Goal: Transaction & Acquisition: Purchase product/service

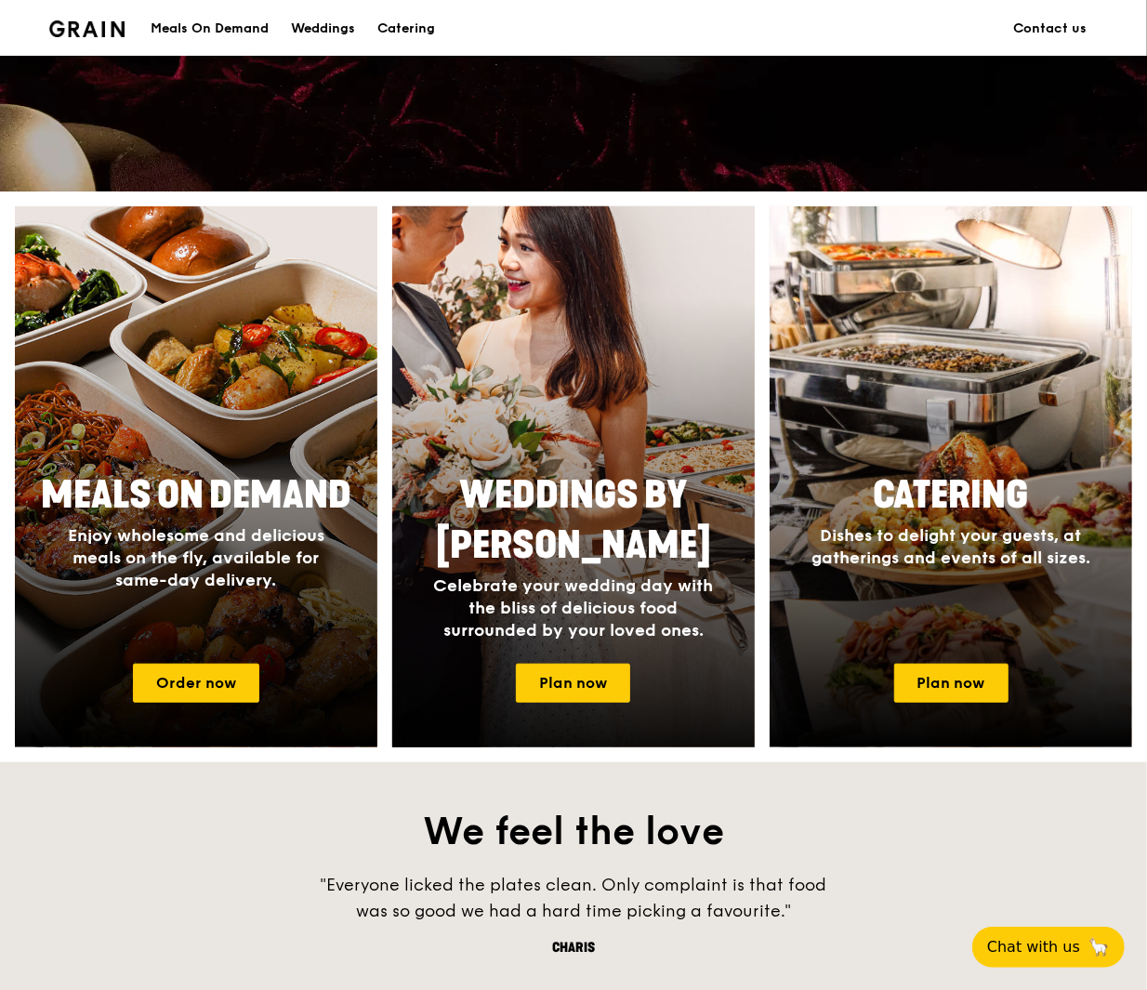
scroll to position [555, 0]
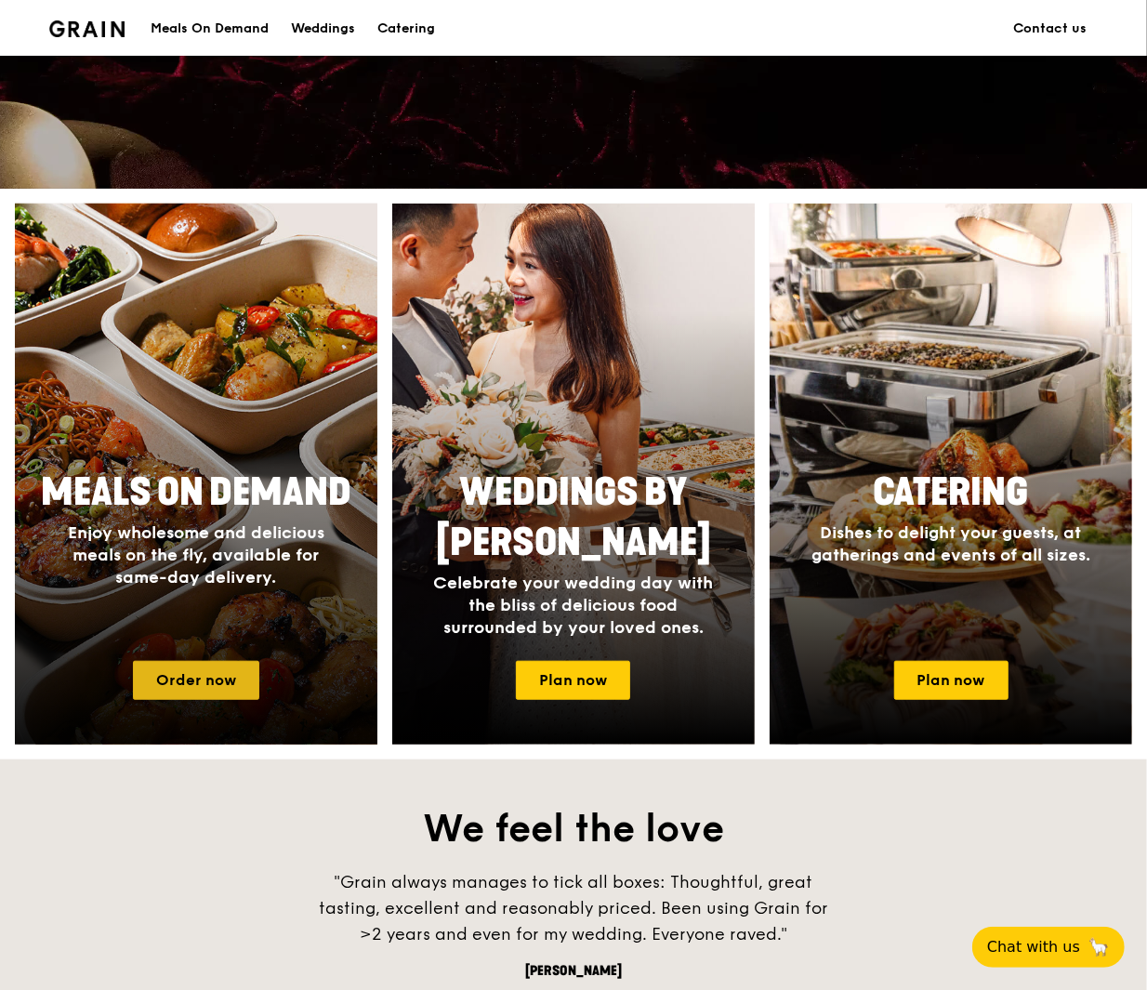
click at [191, 676] on link "Order now" at bounding box center [196, 680] width 126 height 39
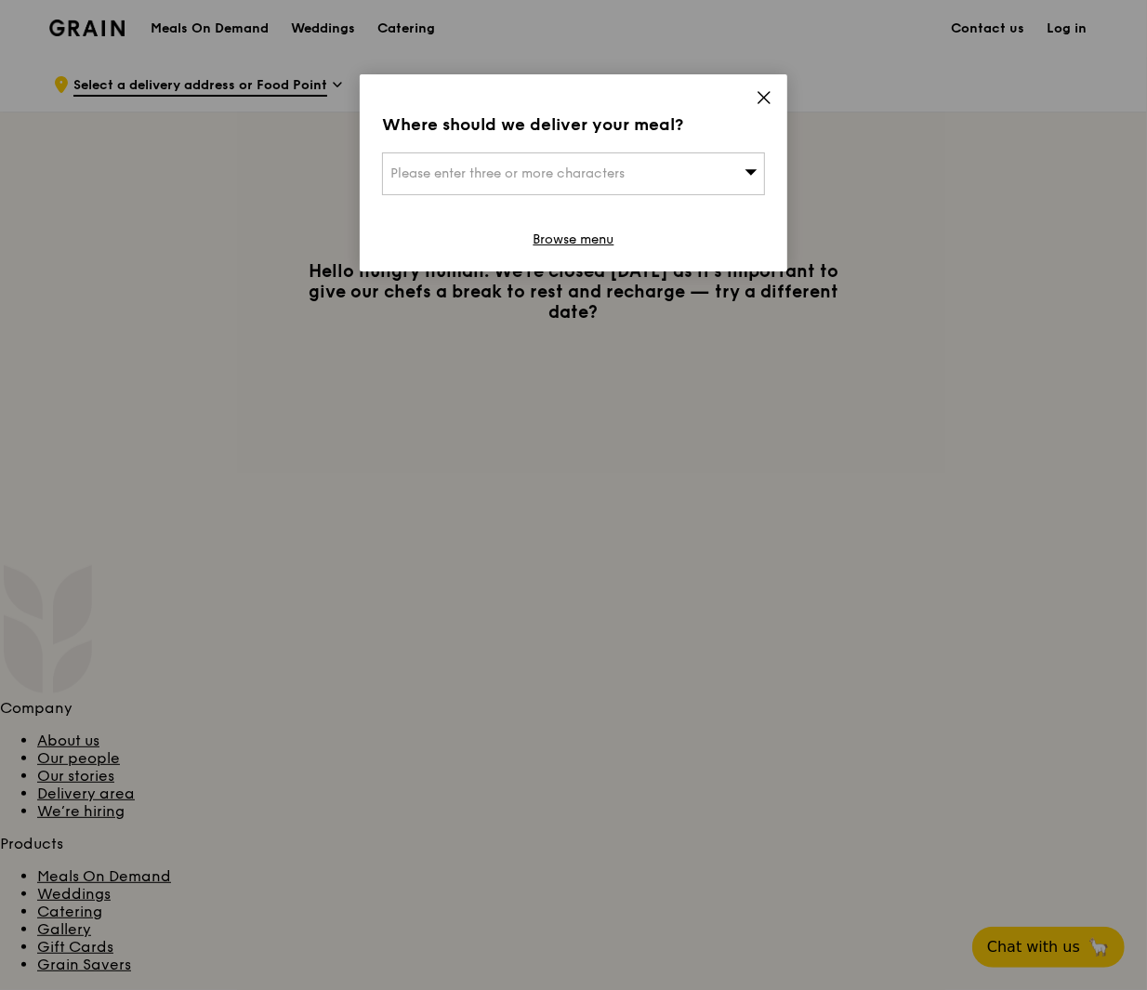
click at [672, 162] on div "Please enter three or more characters" at bounding box center [573, 173] width 383 height 43
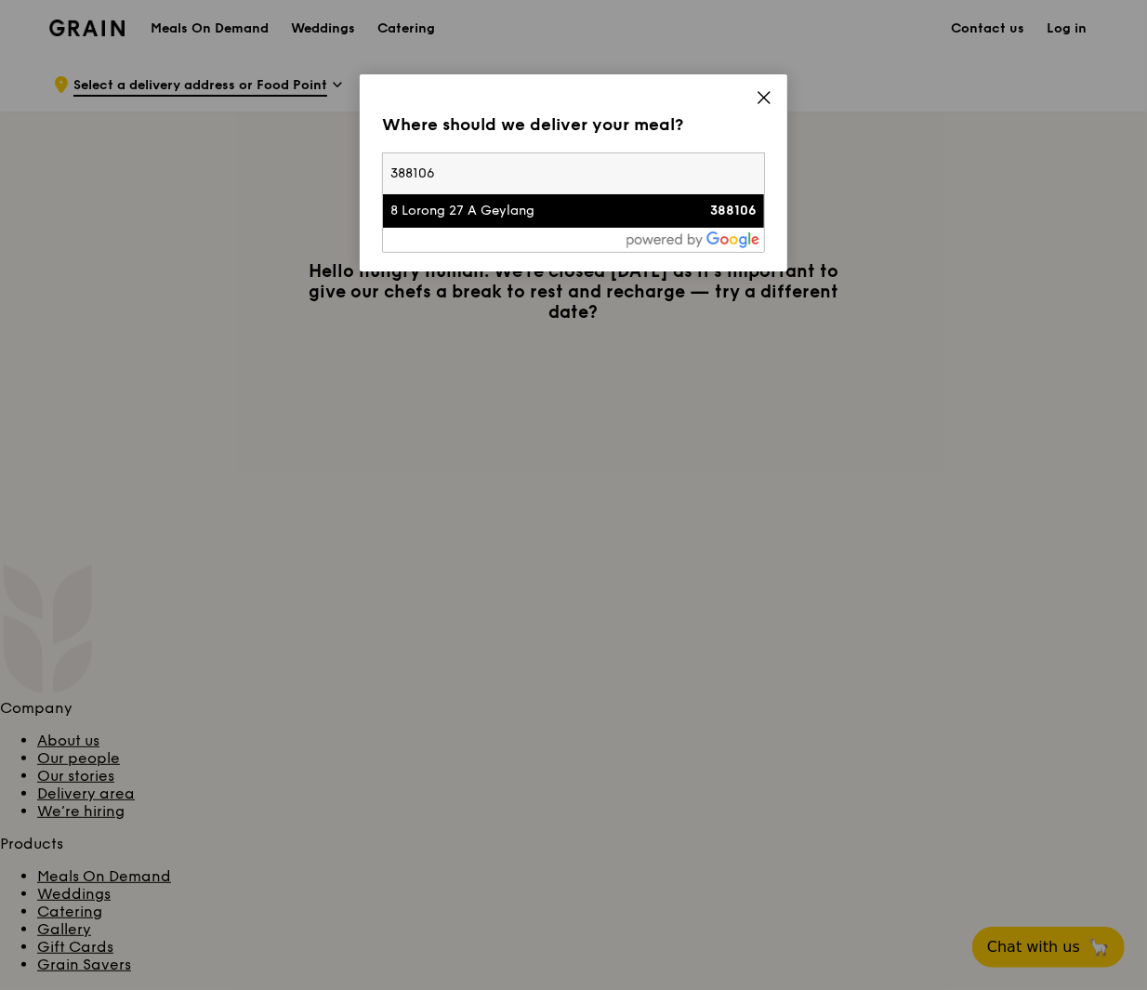
type input "388106"
click at [556, 202] on div "8 Lorong 27 A Geylang" at bounding box center [527, 211] width 275 height 19
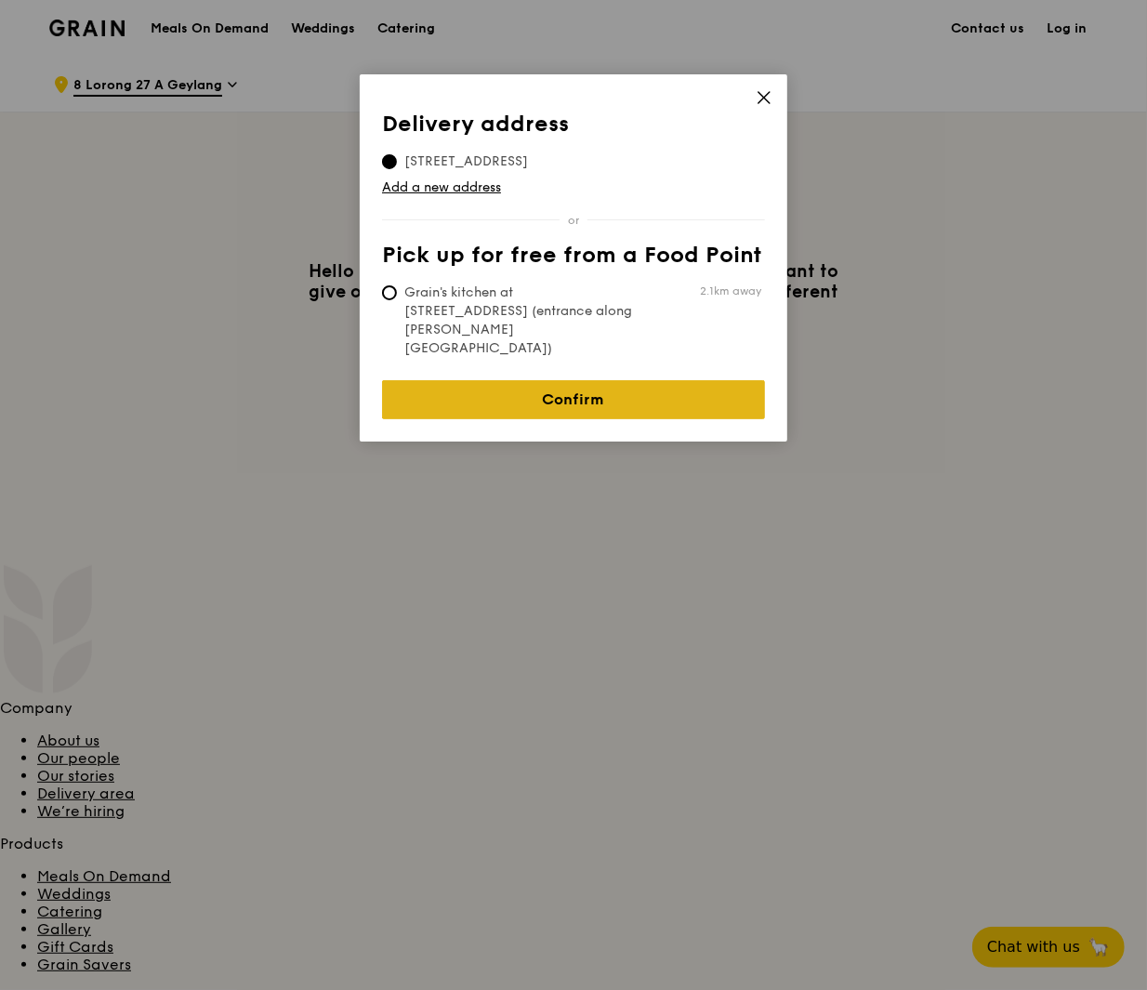
click at [587, 380] on link "Confirm" at bounding box center [573, 399] width 383 height 39
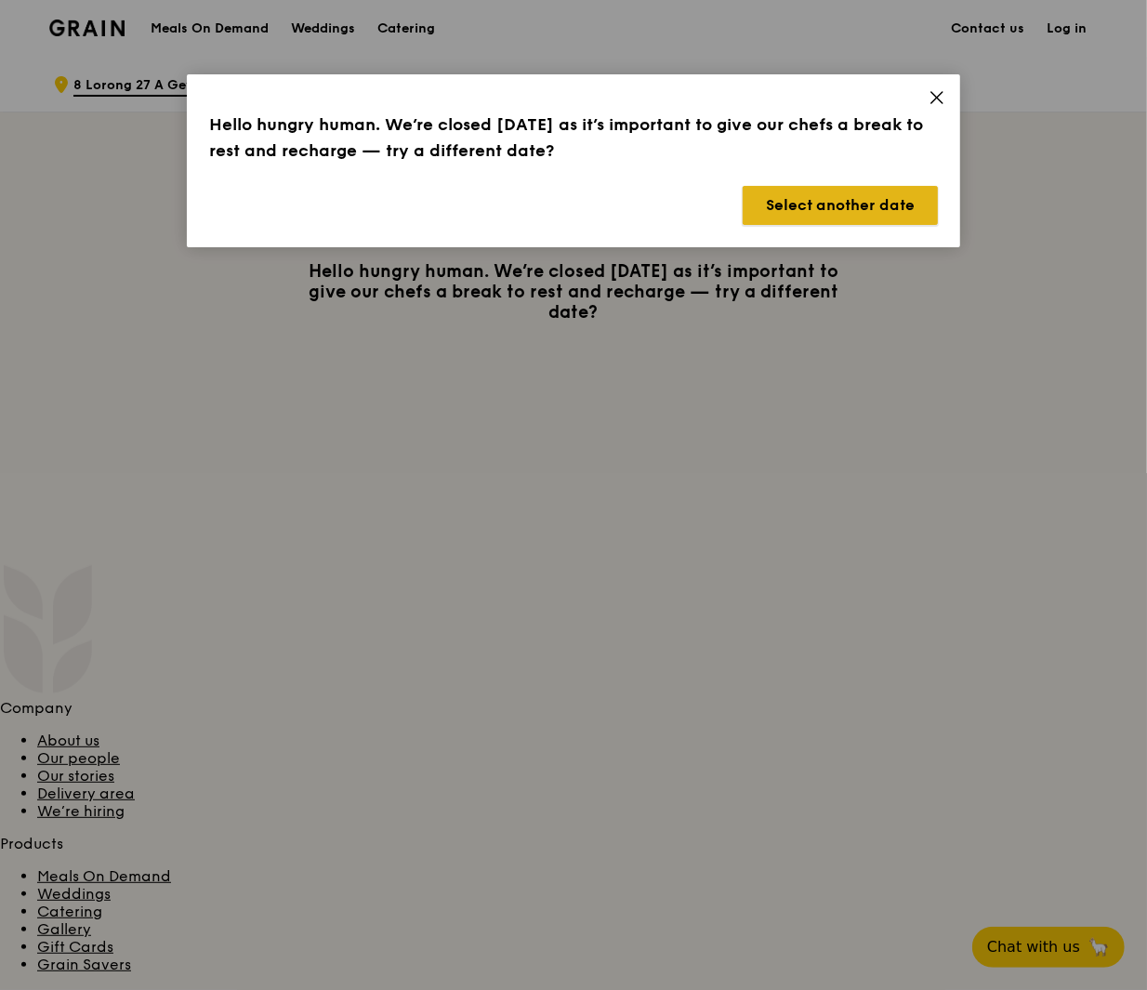
click at [903, 209] on button "Select another date" at bounding box center [840, 205] width 195 height 39
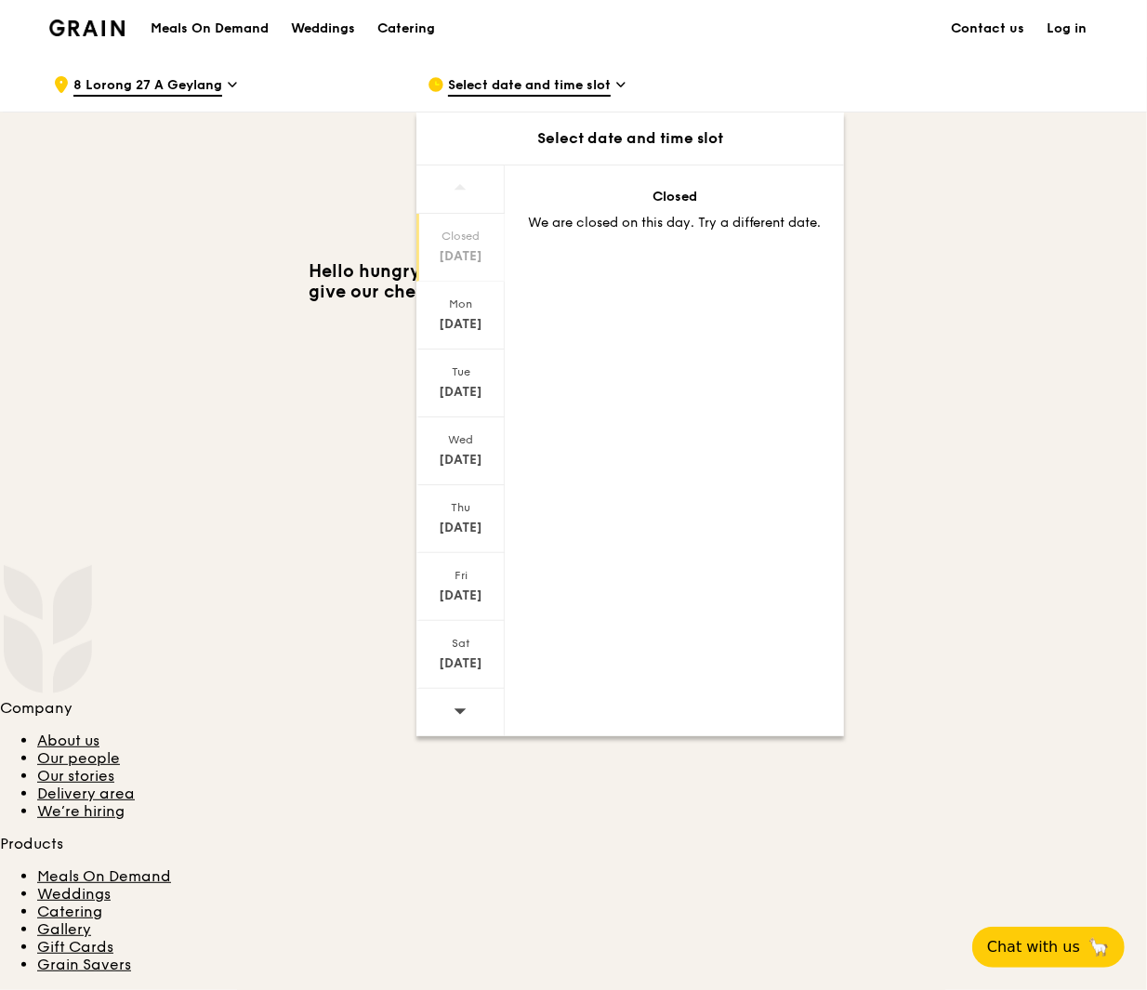
click at [465, 693] on span at bounding box center [459, 711] width 13 height 44
click at [466, 245] on div "Closed [DATE]" at bounding box center [460, 248] width 88 height 68
click at [467, 318] on div "[DATE]" at bounding box center [460, 324] width 83 height 19
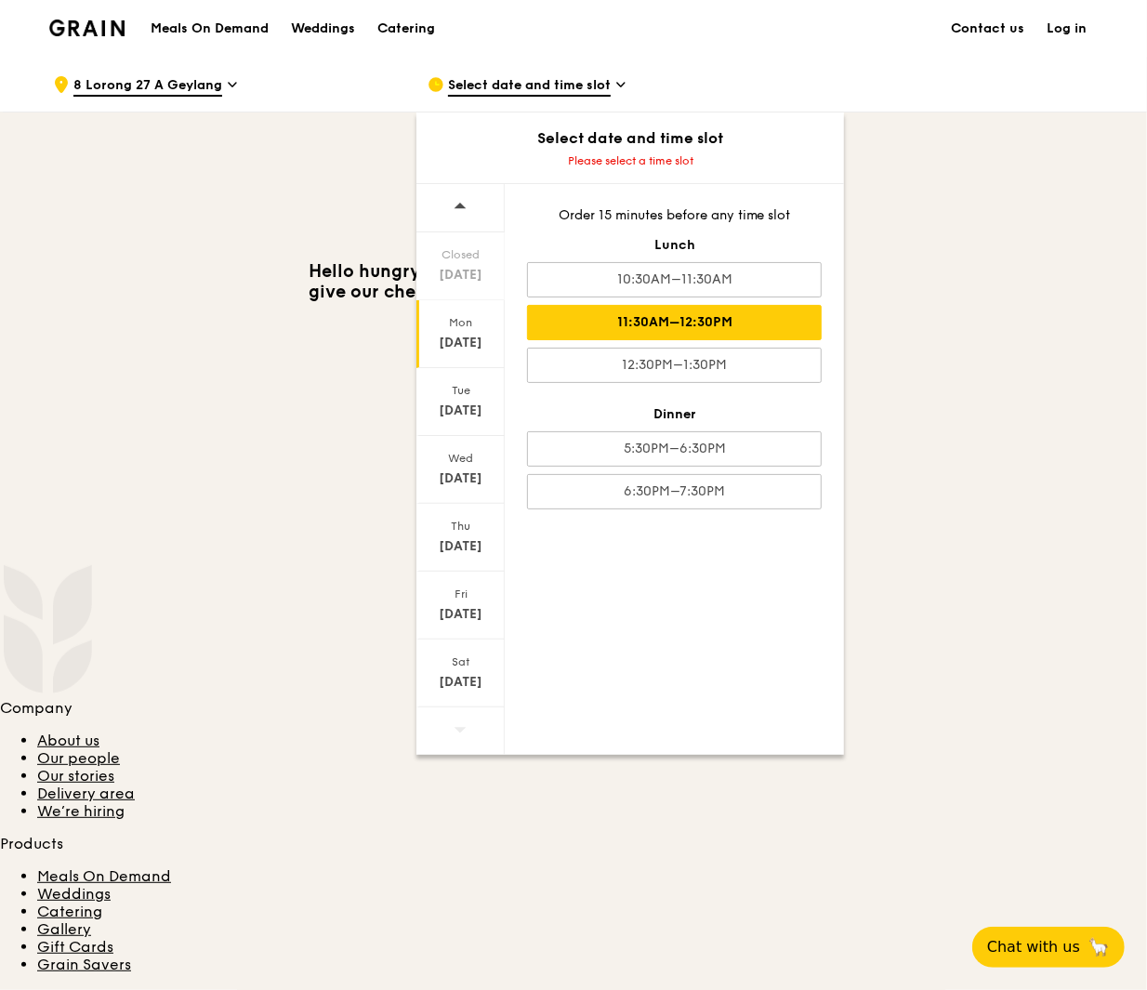
click at [727, 322] on div "11:30AM–12:30PM" at bounding box center [674, 322] width 295 height 35
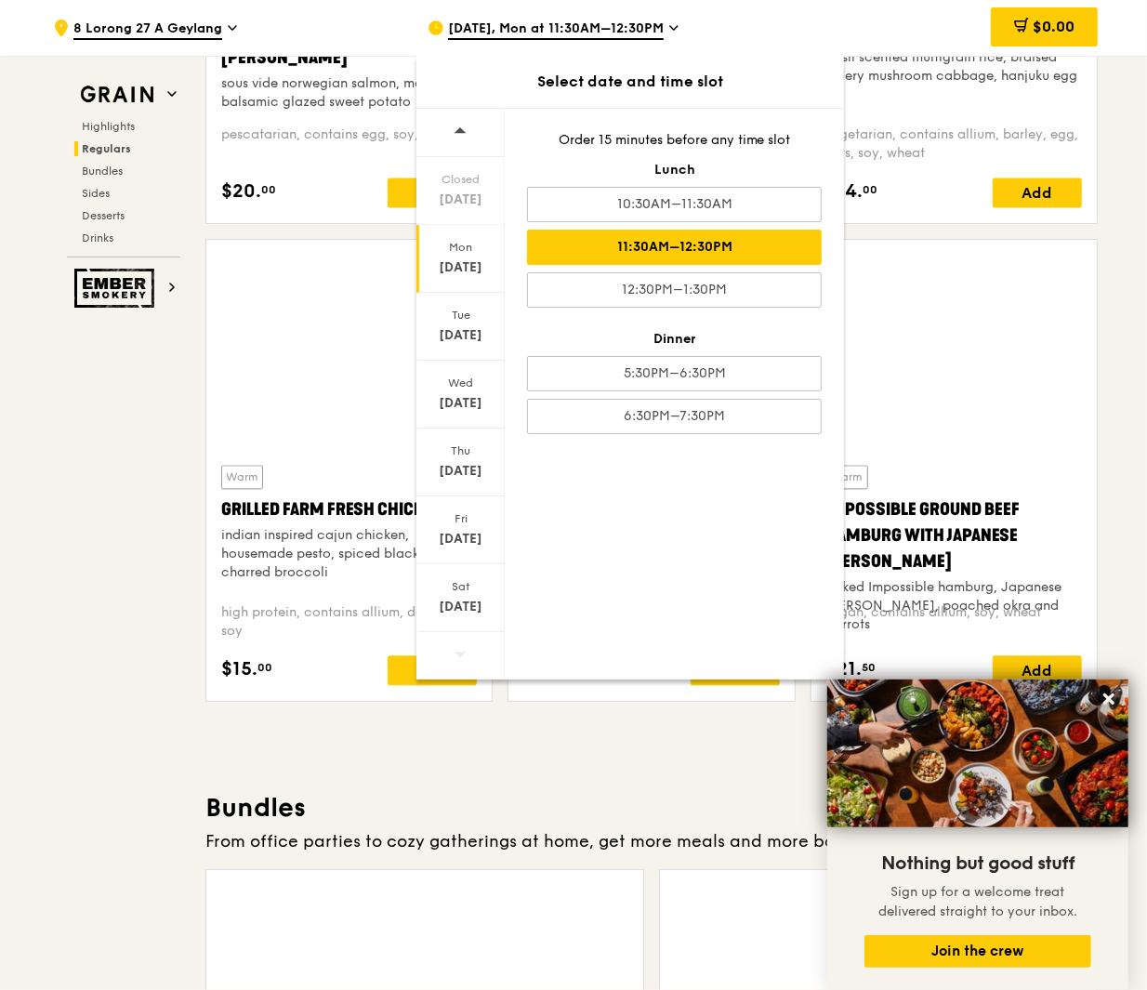
scroll to position [1961, 0]
